Goal: Entertainment & Leisure: Browse casually

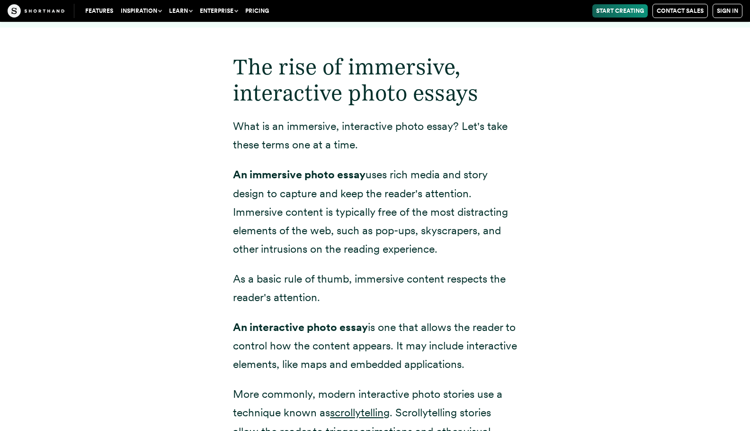
scroll to position [1202, 0]
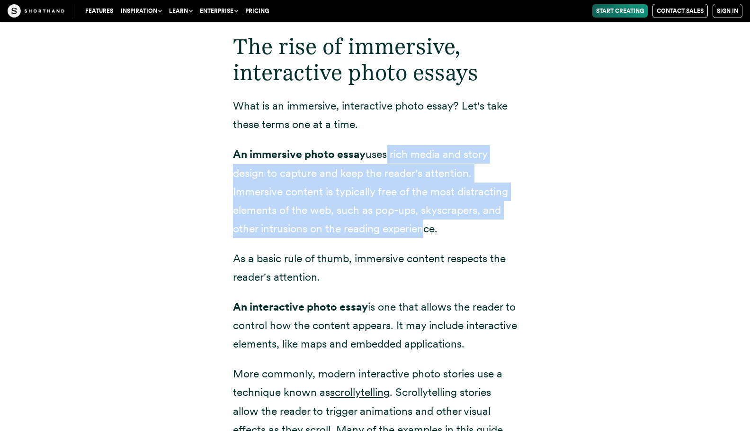
drag, startPoint x: 386, startPoint y: 136, endPoint x: 420, endPoint y: 208, distance: 80.1
click at [420, 208] on p "An immersive photo essay uses rich media and story design to capture and keep t…" at bounding box center [375, 191] width 284 height 92
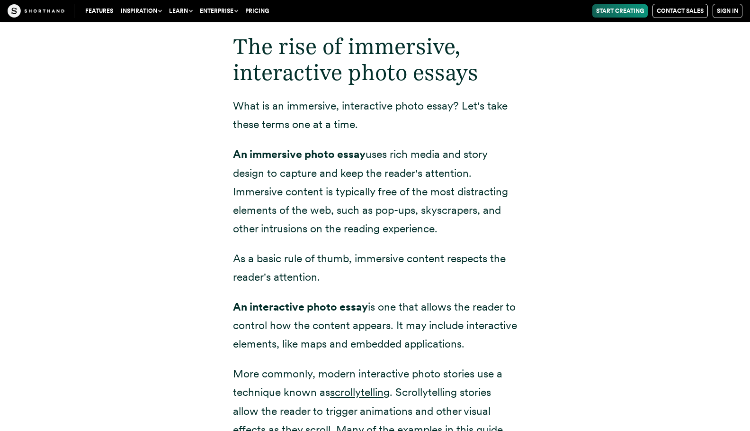
drag, startPoint x: 453, startPoint y: 215, endPoint x: 391, endPoint y: 129, distance: 105.5
click at [391, 145] on p "An immersive photo essay uses rich media and story design to capture and keep t…" at bounding box center [375, 191] width 284 height 92
drag, startPoint x: 378, startPoint y: 128, endPoint x: 444, endPoint y: 208, distance: 104.3
click at [445, 208] on p "An immersive photo essay uses rich media and story design to capture and keep t…" at bounding box center [375, 191] width 284 height 92
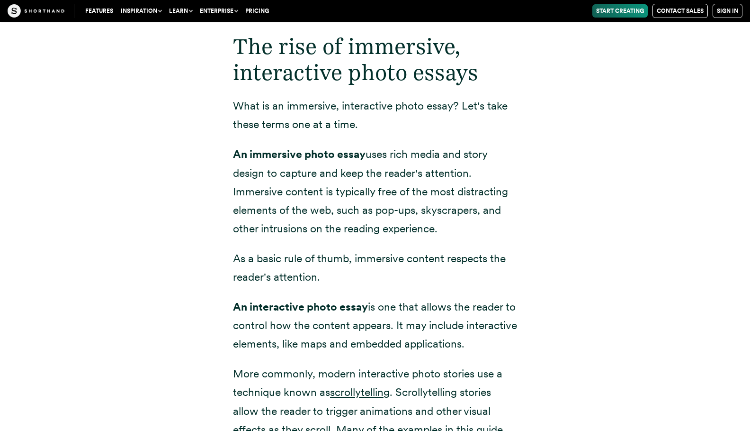
click at [444, 208] on p "An immersive photo essay uses rich media and story design to capture and keep t…" at bounding box center [375, 191] width 284 height 92
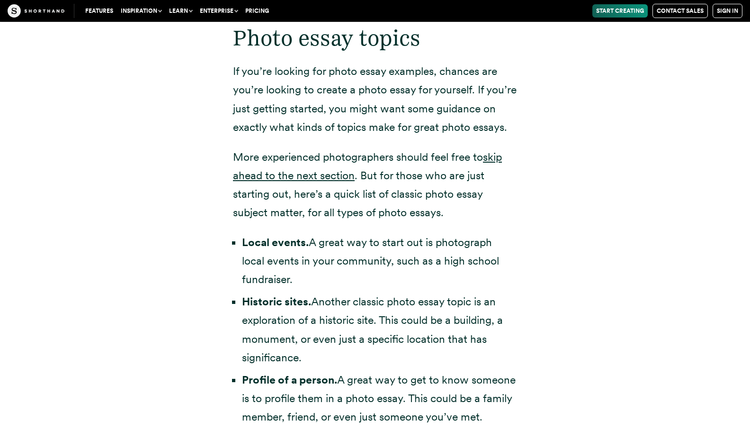
scroll to position [1947, 0]
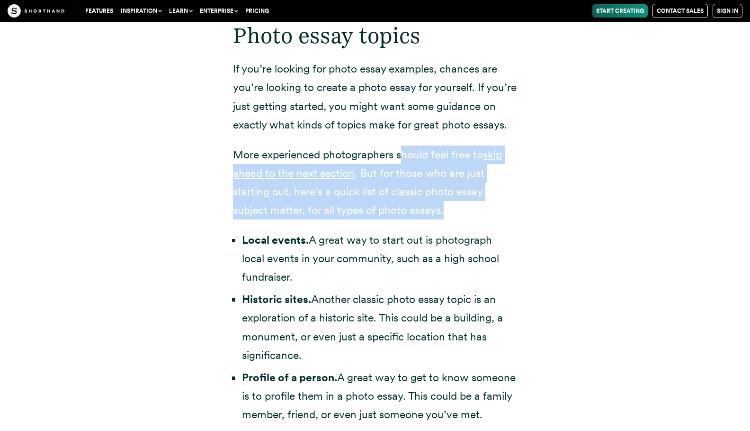
drag, startPoint x: 402, startPoint y: 168, endPoint x: 465, endPoint y: 220, distance: 82.1
click at [465, 219] on p "More experienced photographers should feel free to skip ahead to the next secti…" at bounding box center [375, 182] width 284 height 74
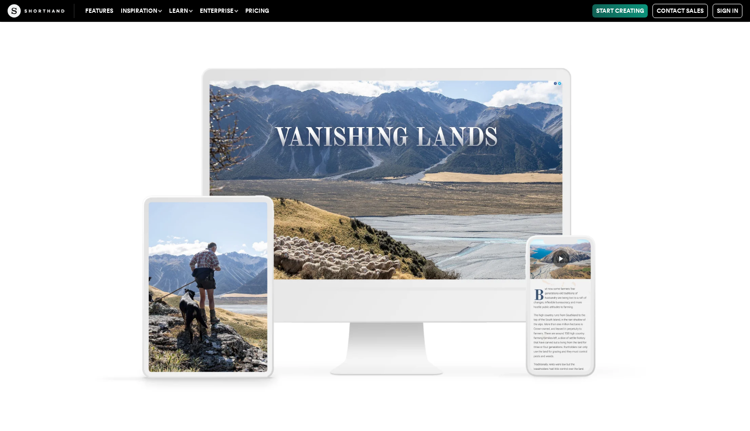
scroll to position [5337, 0]
click at [459, 228] on img at bounding box center [375, 215] width 750 height 431
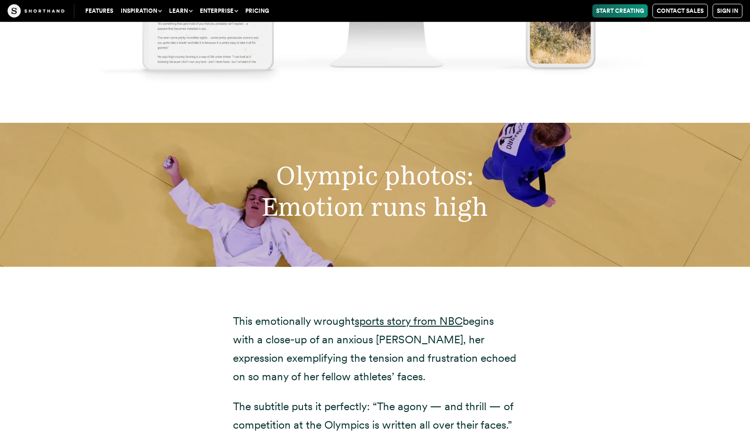
scroll to position [6056, 0]
